Goal: Task Accomplishment & Management: Manage account settings

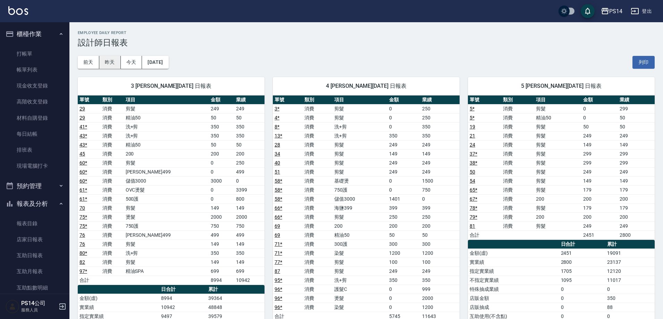
click at [118, 60] on button "昨天" at bounding box center [110, 62] width 22 height 13
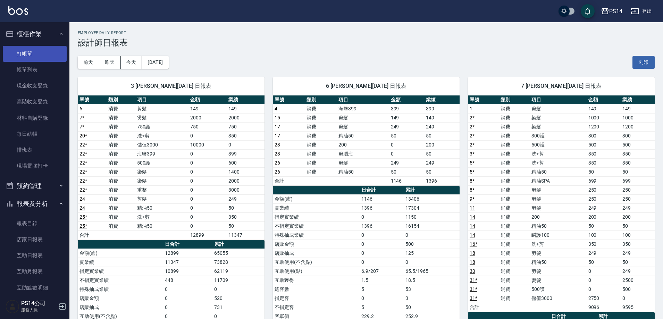
click at [27, 56] on link "打帳單" at bounding box center [35, 54] width 64 height 16
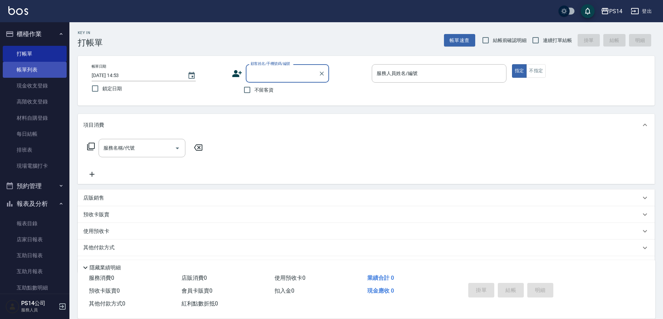
click at [31, 66] on link "帳單列表" at bounding box center [35, 70] width 64 height 16
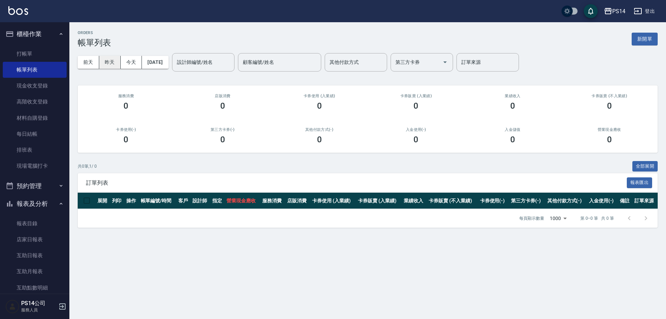
click at [107, 65] on button "昨天" at bounding box center [110, 62] width 22 height 13
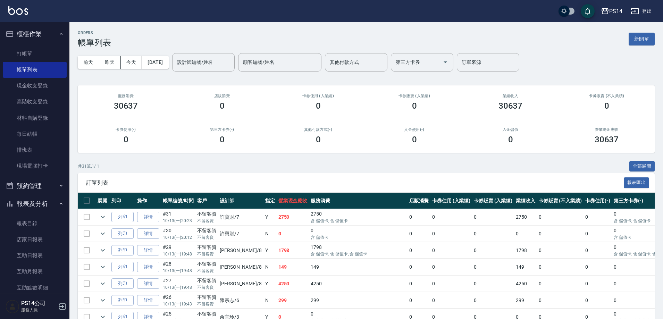
scroll to position [139, 0]
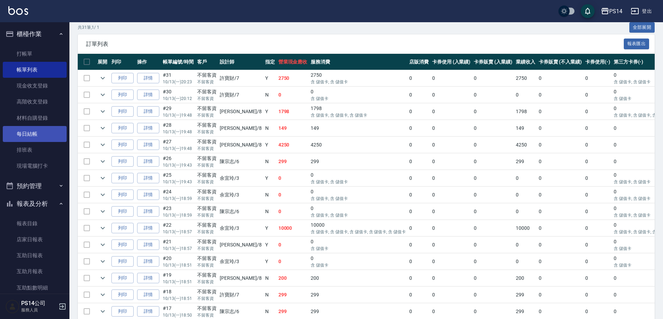
click at [34, 129] on link "每日結帳" at bounding box center [35, 134] width 64 height 16
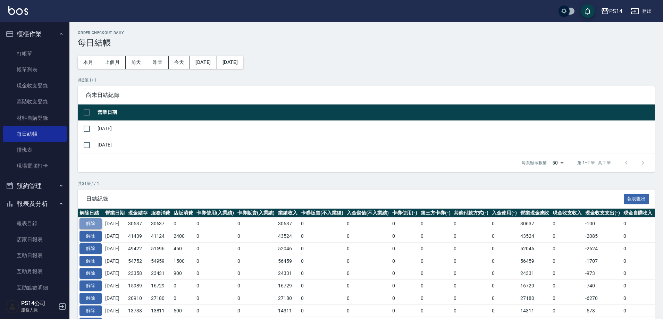
click at [87, 222] on button "解除" at bounding box center [90, 223] width 22 height 11
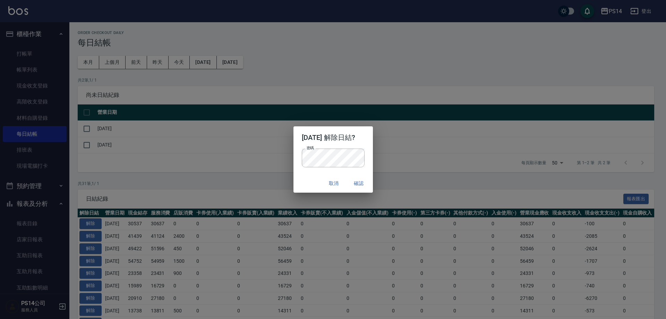
drag, startPoint x: 300, startPoint y: 178, endPoint x: 320, endPoint y: 178, distance: 19.4
click at [300, 178] on div "取消 確認" at bounding box center [333, 183] width 79 height 18
click at [369, 185] on button "確認" at bounding box center [359, 183] width 22 height 13
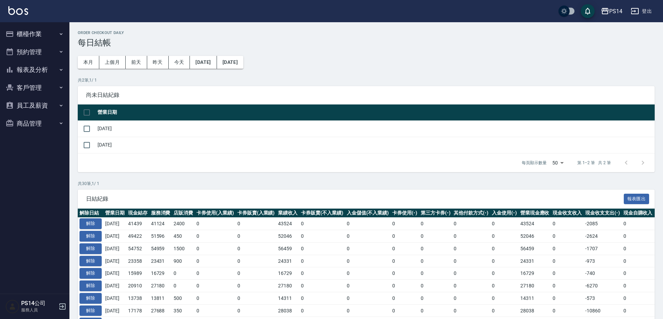
click at [29, 63] on button "報表及分析" at bounding box center [35, 70] width 64 height 18
click at [36, 15] on div "PS14 登出" at bounding box center [331, 11] width 663 height 22
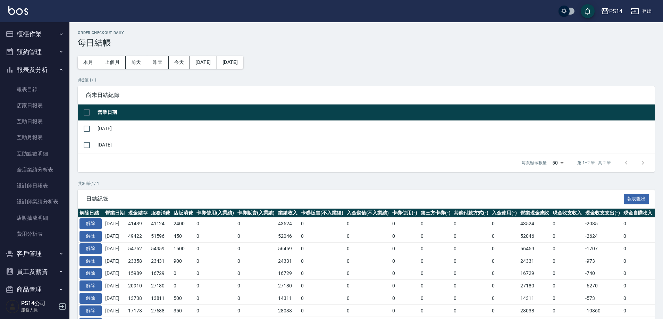
click at [36, 33] on button "櫃檯作業" at bounding box center [35, 34] width 64 height 18
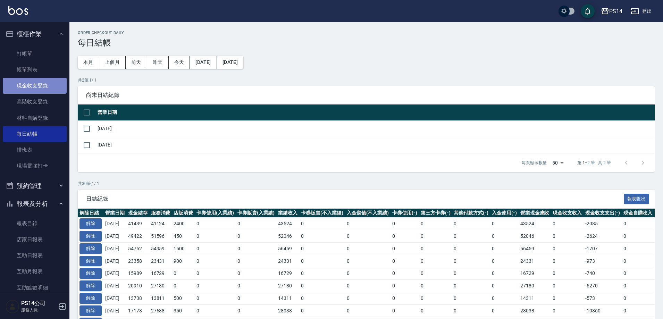
click at [47, 79] on link "現金收支登錄" at bounding box center [35, 86] width 64 height 16
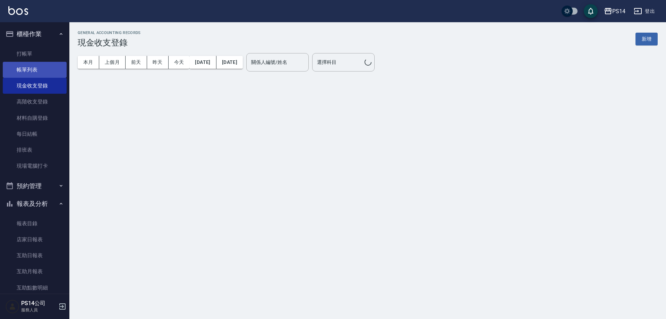
click at [45, 71] on link "帳單列表" at bounding box center [35, 70] width 64 height 16
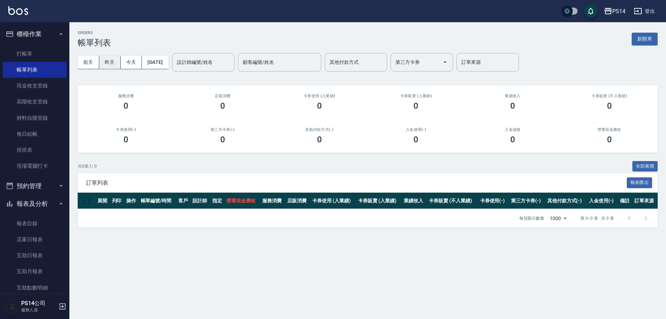
click at [109, 64] on button "昨天" at bounding box center [110, 62] width 22 height 13
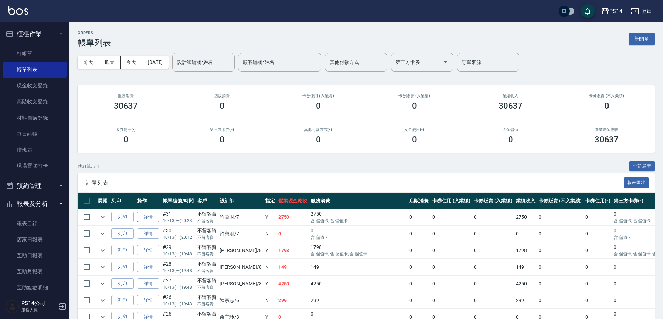
click at [142, 218] on link "詳情" at bounding box center [148, 217] width 22 height 11
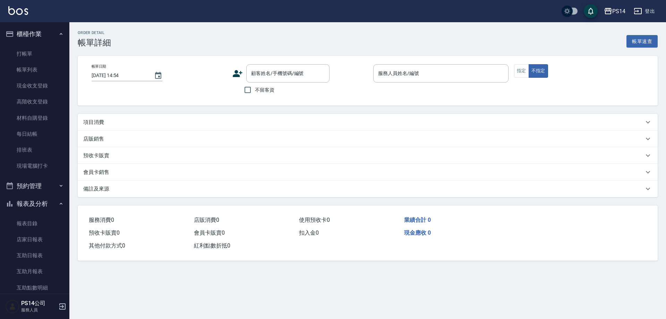
type input "2025/10/13 20:23"
checkbox input "true"
type input "許寶財-7"
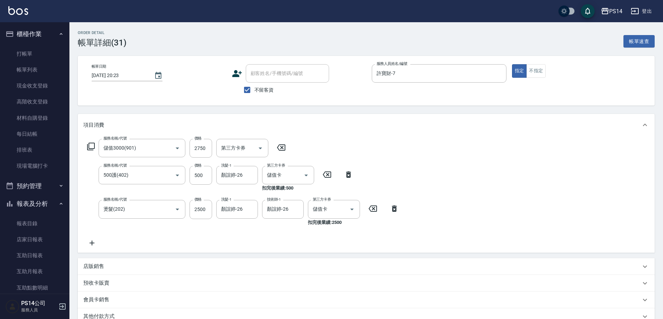
type input "儲值3000(901)"
type input "500護(402)"
type input "燙髮(202)"
click at [279, 152] on icon at bounding box center [280, 147] width 17 height 8
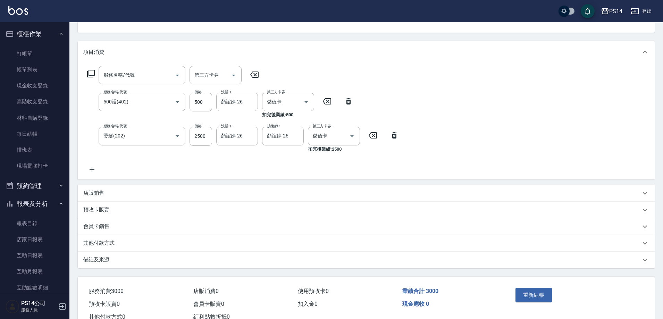
scroll to position [97, 0]
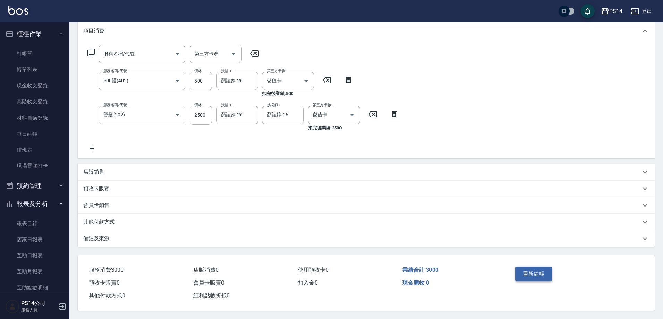
click at [544, 272] on button "重新結帳" at bounding box center [533, 273] width 37 height 15
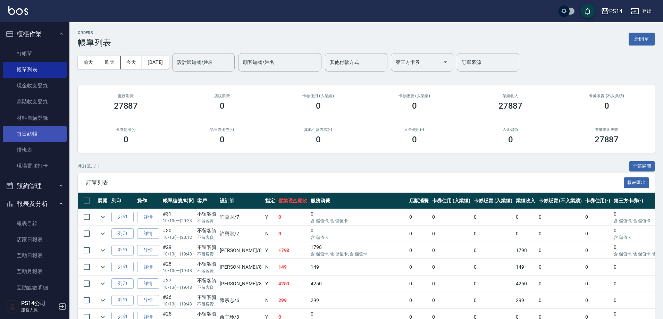
click at [29, 132] on link "每日結帳" at bounding box center [35, 134] width 64 height 16
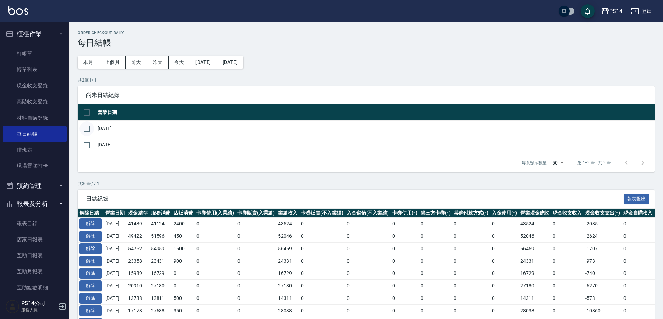
click at [88, 132] on input "checkbox" at bounding box center [86, 128] width 15 height 15
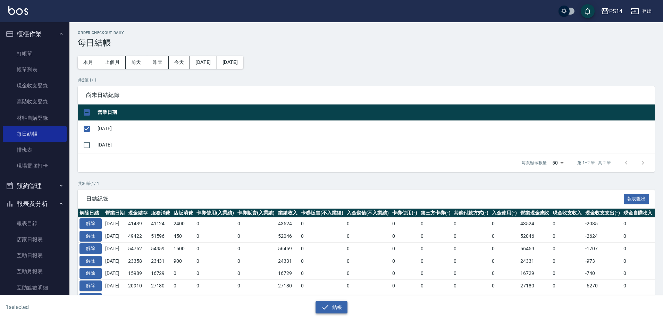
click at [343, 309] on button "結帳" at bounding box center [331, 307] width 32 height 13
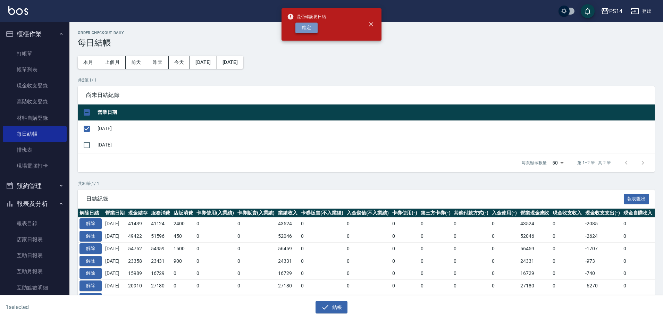
click at [309, 30] on button "確定" at bounding box center [306, 28] width 22 height 11
checkbox input "false"
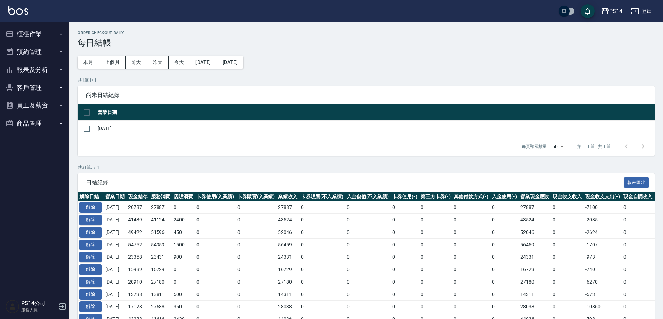
click at [21, 9] on img at bounding box center [18, 10] width 20 height 9
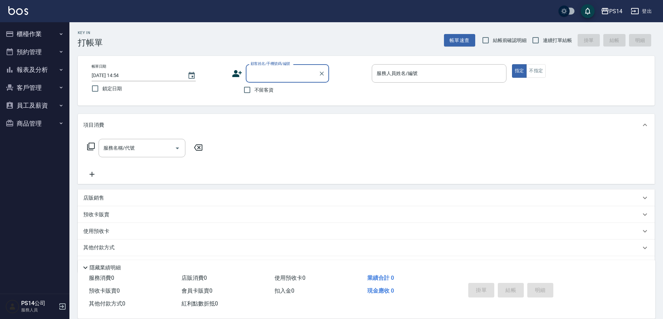
drag, startPoint x: 43, startPoint y: 74, endPoint x: 46, endPoint y: 88, distance: 14.4
click at [43, 73] on button "報表及分析" at bounding box center [35, 70] width 64 height 18
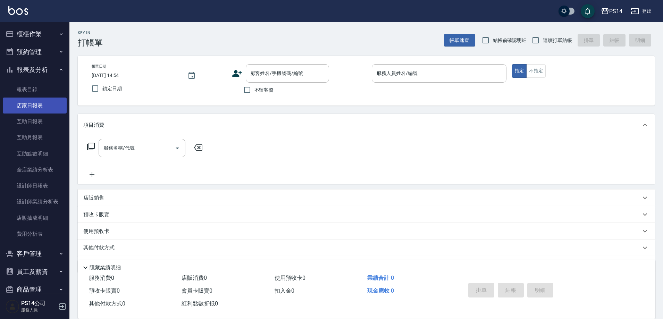
click at [45, 110] on link "店家日報表" at bounding box center [35, 105] width 64 height 16
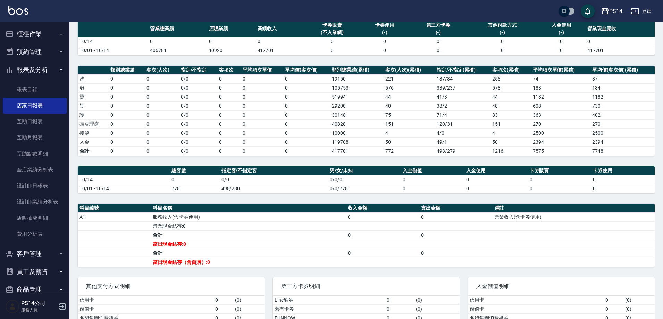
scroll to position [35, 0]
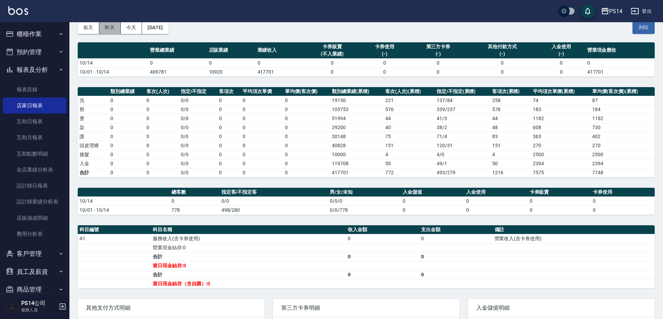
click at [102, 23] on button "昨天" at bounding box center [110, 27] width 22 height 13
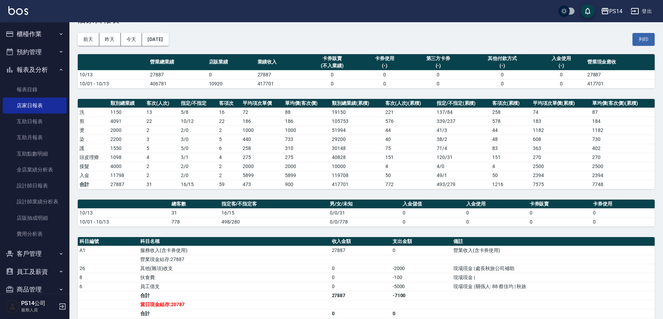
scroll to position [69, 0]
